Goal: Task Accomplishment & Management: Complete application form

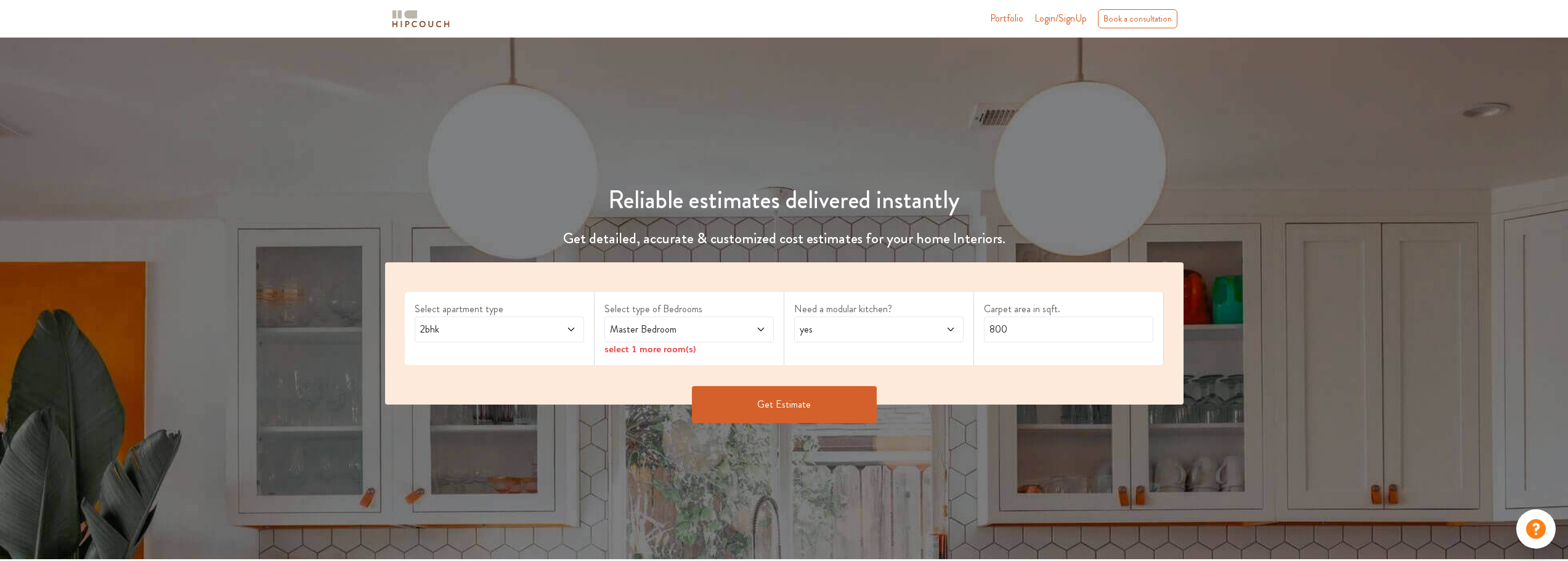
click at [482, 331] on span "2bhk" at bounding box center [477, 329] width 119 height 14
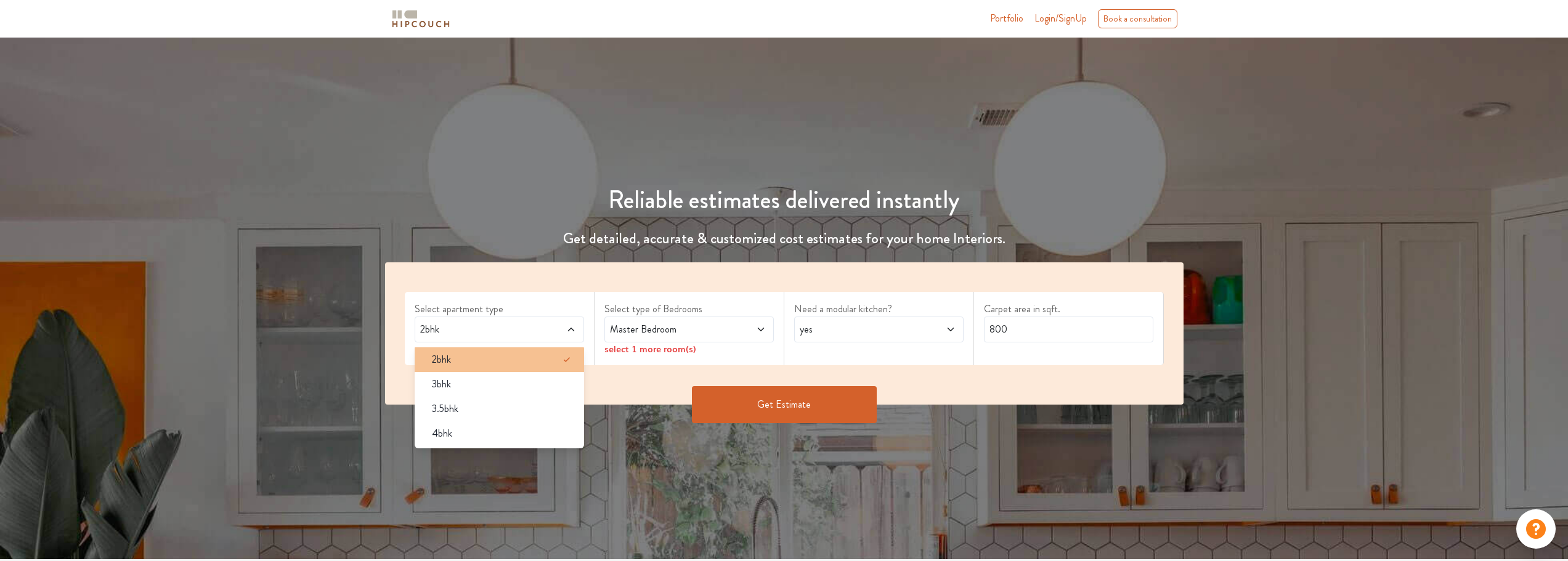
click at [471, 362] on div "2bhk" at bounding box center [502, 359] width 162 height 14
click at [667, 334] on span "Master Bedroom" at bounding box center [667, 329] width 119 height 14
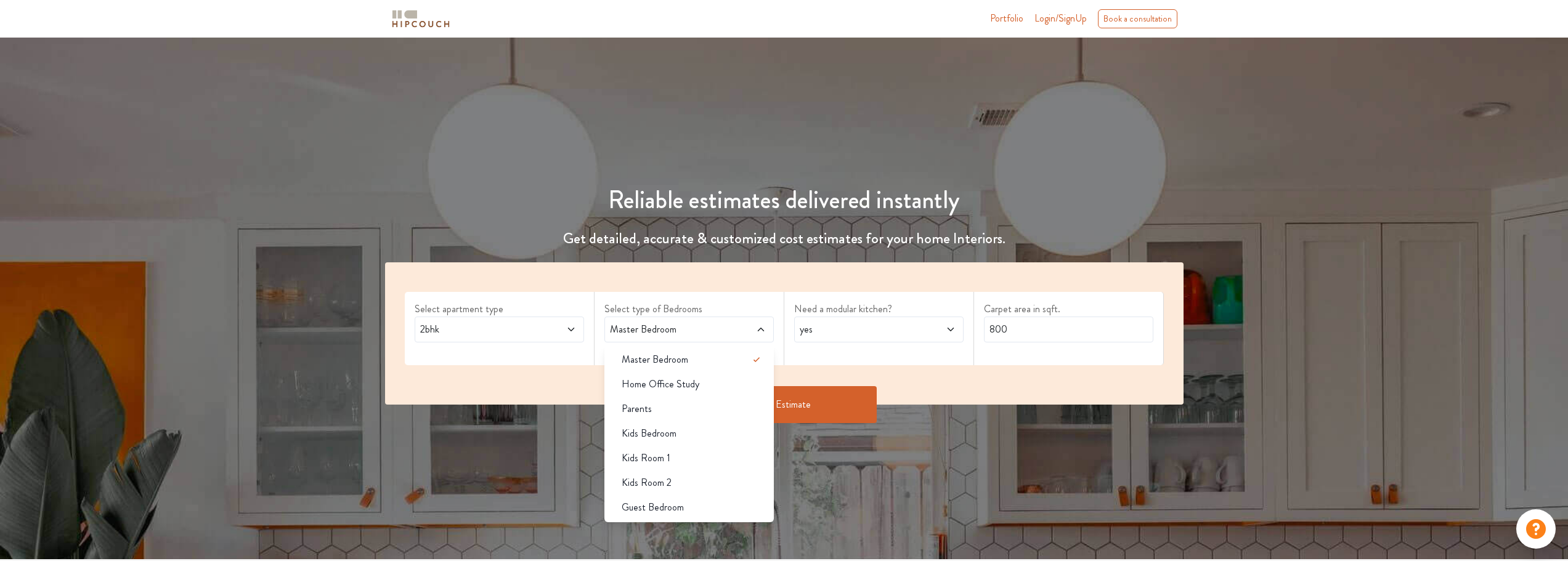
click at [849, 336] on span "yes" at bounding box center [857, 329] width 119 height 14
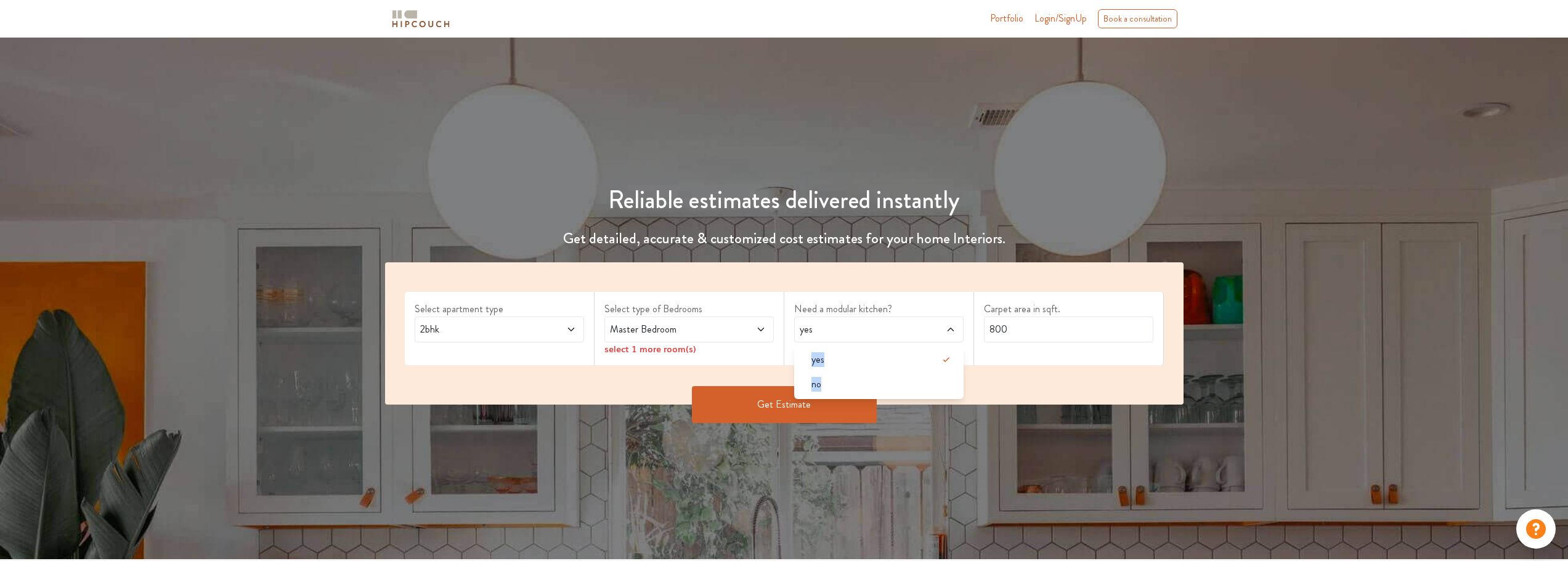
click at [849, 336] on span "yes" at bounding box center [857, 329] width 119 height 14
click at [774, 410] on button "Get Estimate" at bounding box center [784, 404] width 185 height 37
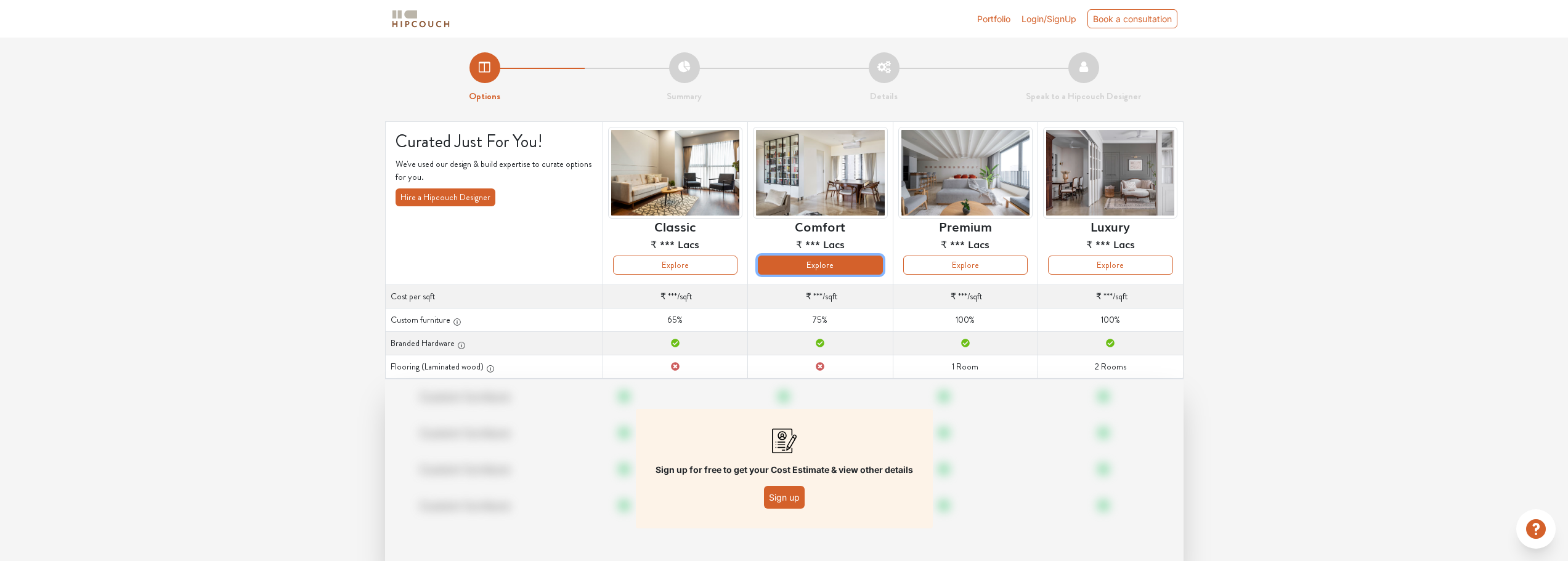
click at [838, 268] on button "Explore" at bounding box center [819, 266] width 124 height 19
